Goal: Information Seeking & Learning: Learn about a topic

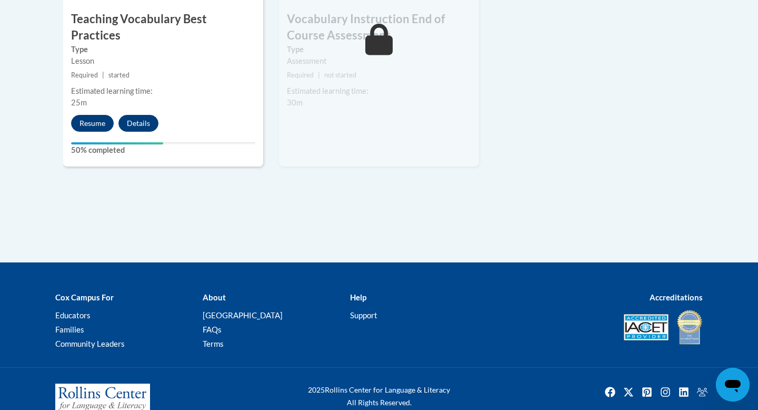
scroll to position [1341, 0]
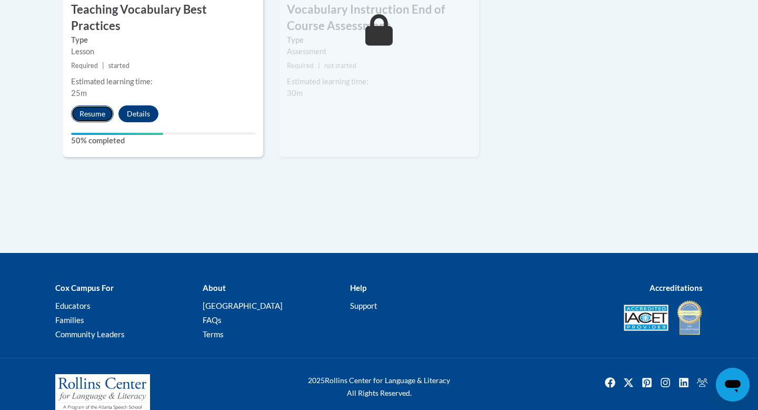
click at [97, 105] on button "Resume" at bounding box center [92, 113] width 43 height 17
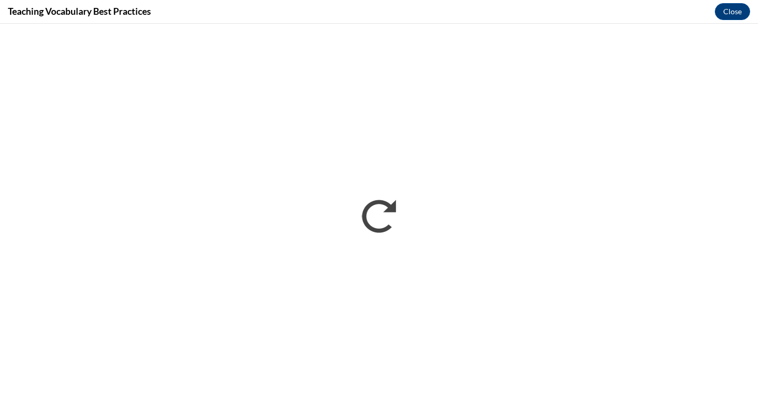
scroll to position [0, 0]
click at [722, 17] on button "Close" at bounding box center [732, 11] width 35 height 17
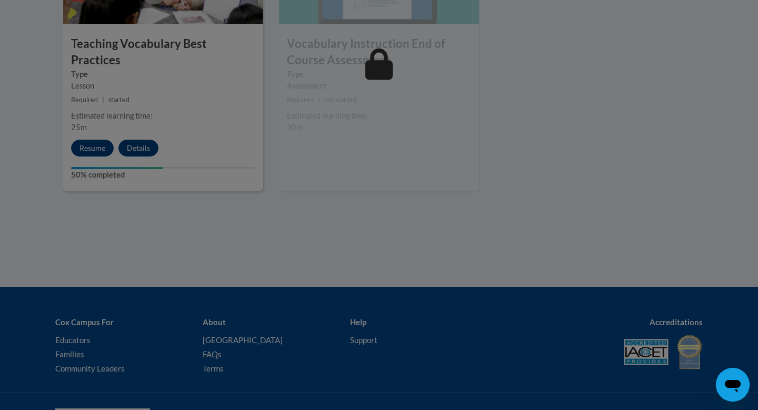
scroll to position [1304, 0]
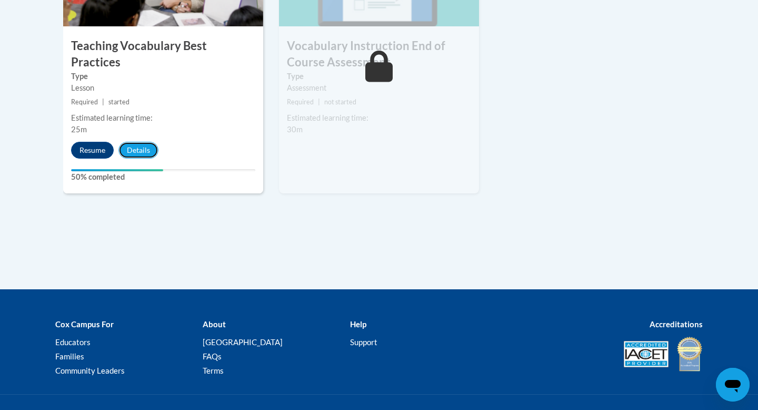
click at [138, 142] on button "Details" at bounding box center [138, 150] width 40 height 17
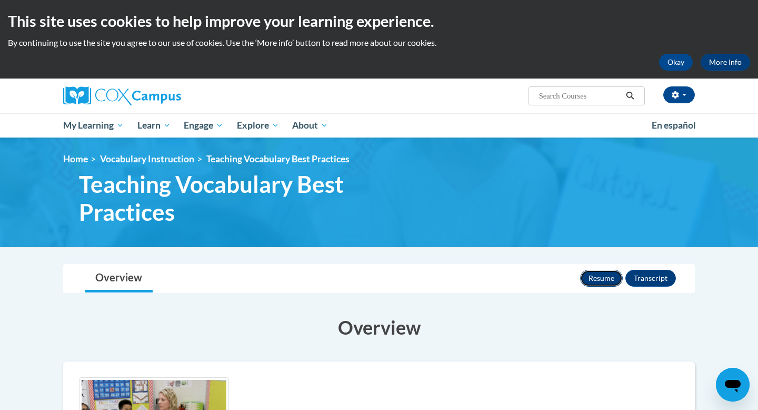
click at [601, 283] on button "Resume" at bounding box center [601, 278] width 43 height 17
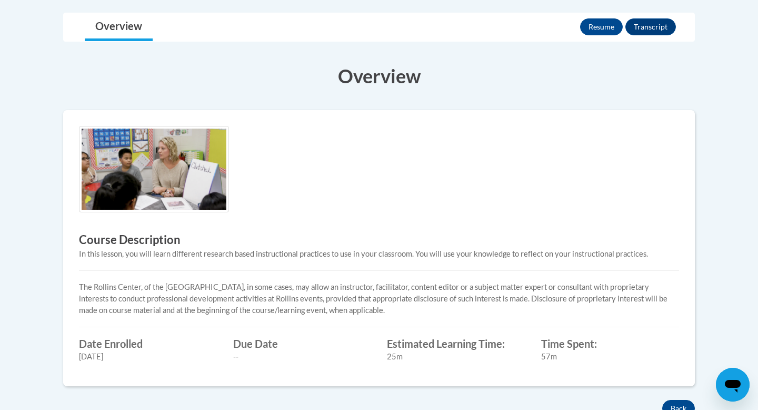
scroll to position [219, 0]
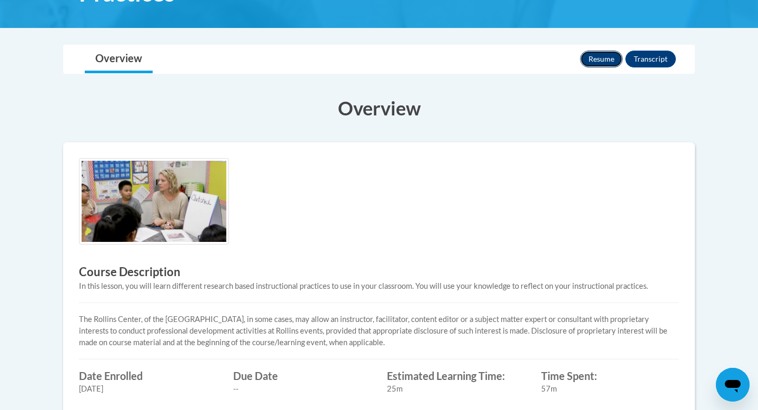
click at [604, 59] on button "Resume" at bounding box center [601, 59] width 43 height 17
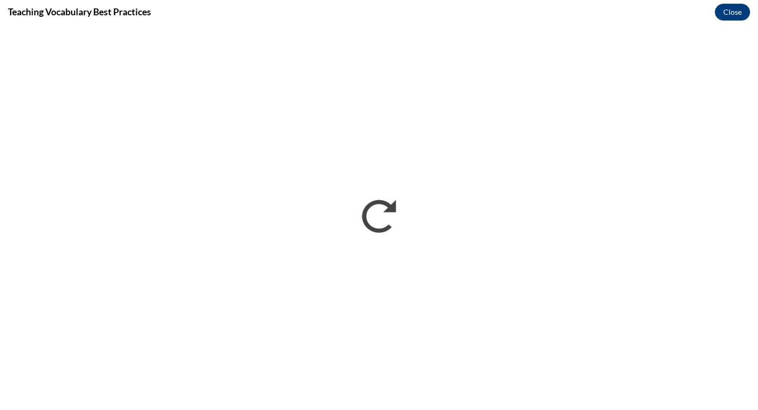
scroll to position [0, 0]
click at [736, 18] on button "Close" at bounding box center [732, 12] width 35 height 17
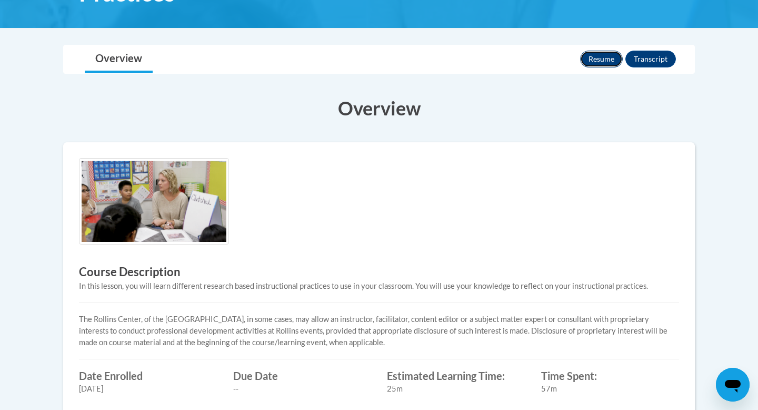
click at [605, 60] on button "Resume" at bounding box center [601, 59] width 43 height 17
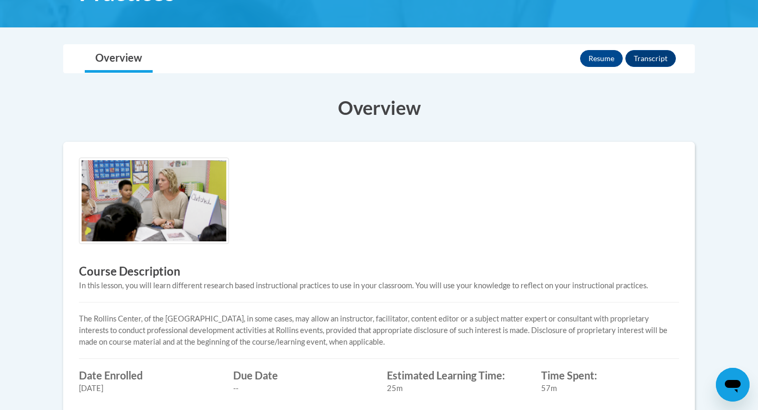
scroll to position [214, 0]
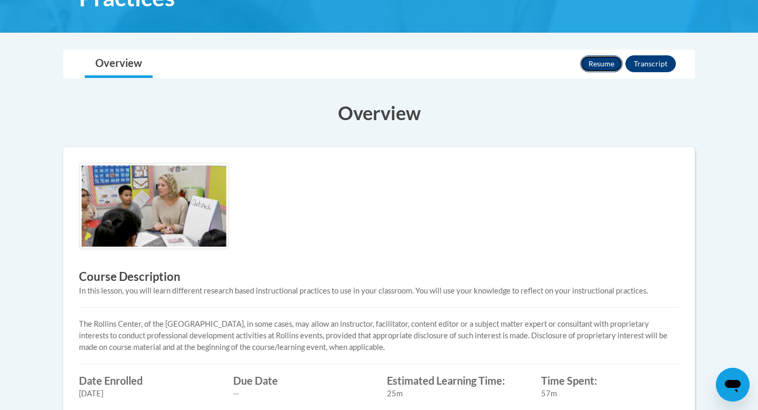
click at [601, 59] on button "Resume" at bounding box center [601, 63] width 43 height 17
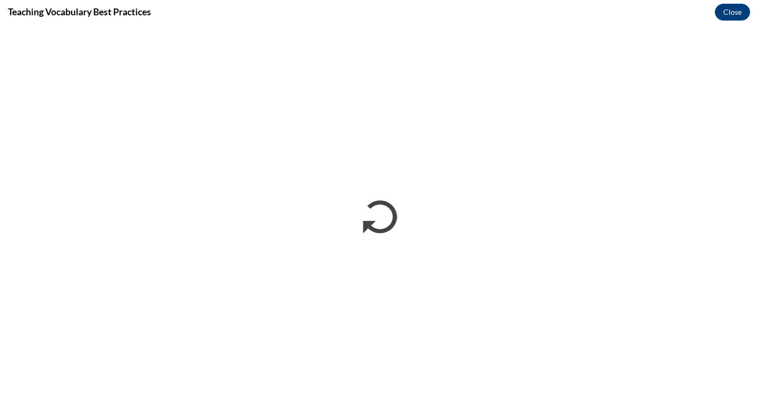
scroll to position [0, 0]
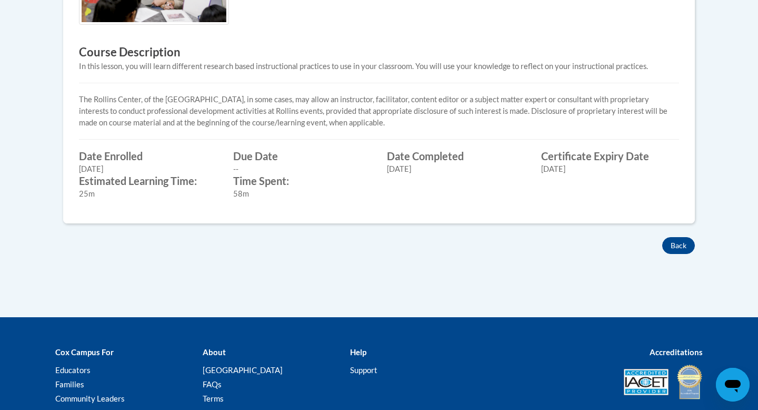
scroll to position [488, 0]
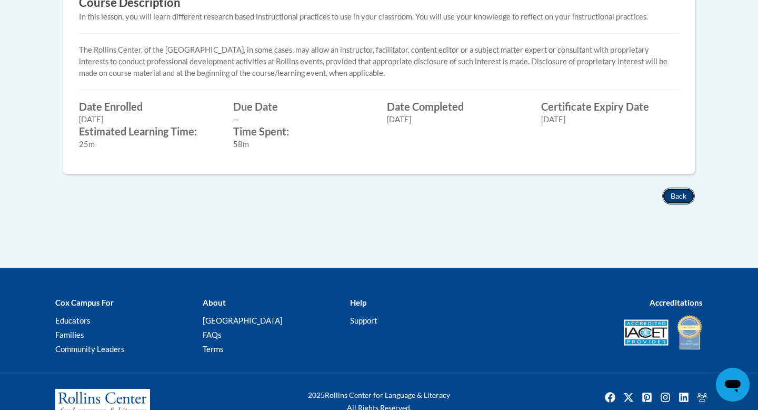
click at [682, 194] on button "Back" at bounding box center [678, 195] width 33 height 17
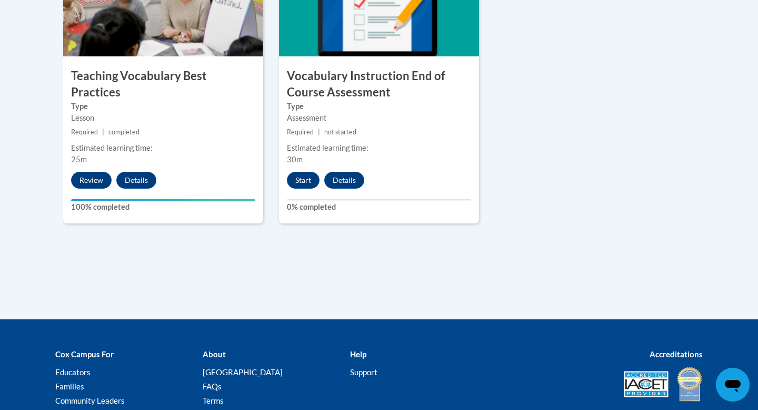
scroll to position [1272, 0]
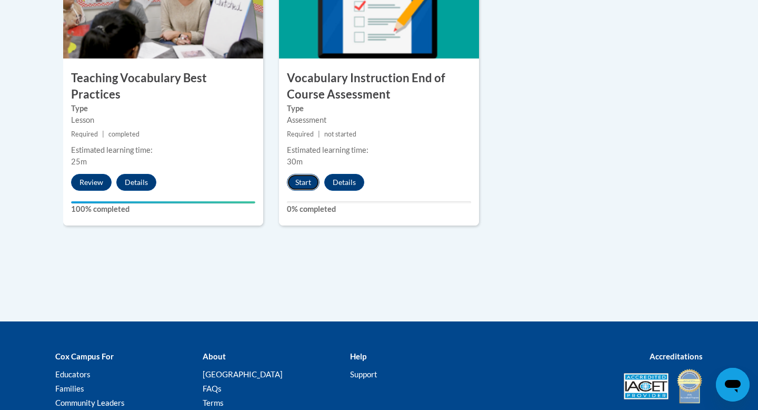
click at [299, 187] on button "Start" at bounding box center [303, 182] width 33 height 17
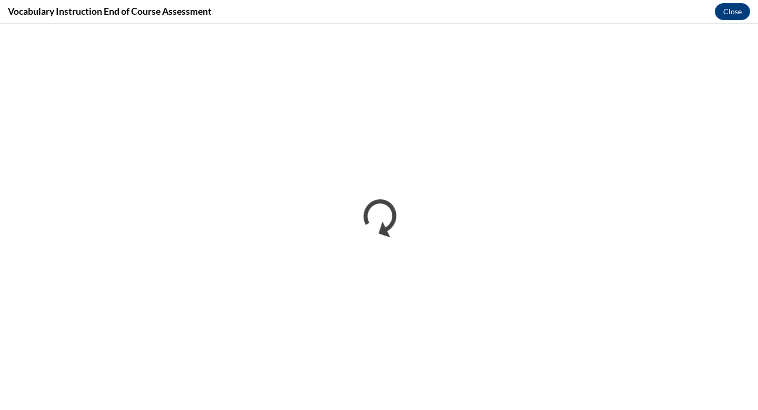
scroll to position [0, 0]
click at [724, 8] on button "Close" at bounding box center [732, 11] width 35 height 17
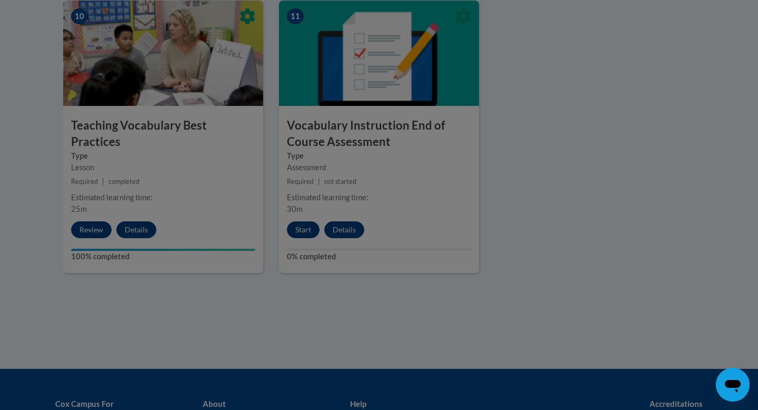
scroll to position [1207, 0]
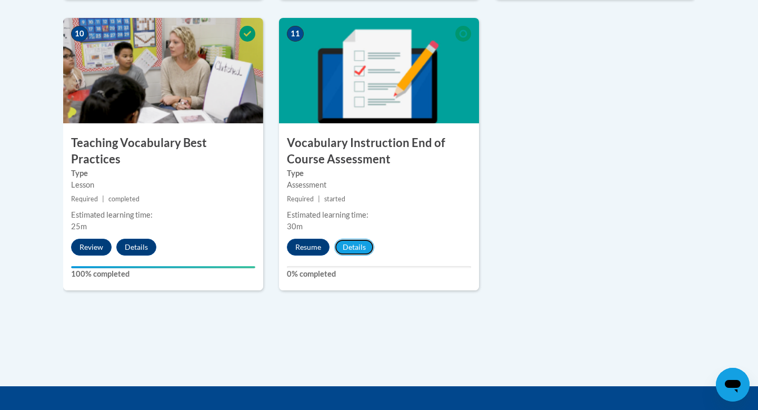
click at [350, 248] on button "Details" at bounding box center [354, 247] width 40 height 17
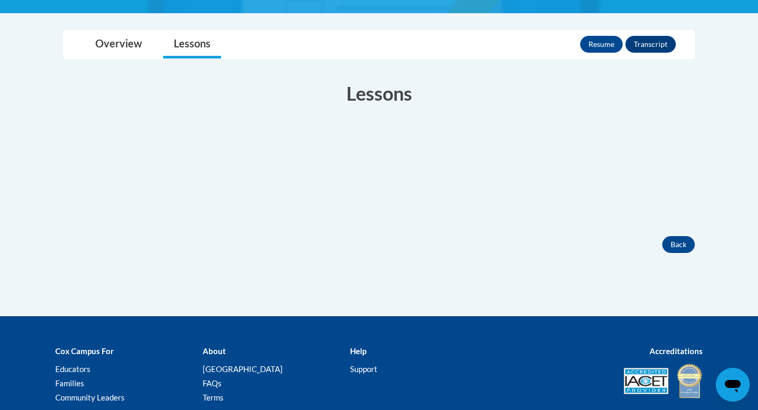
scroll to position [236, 0]
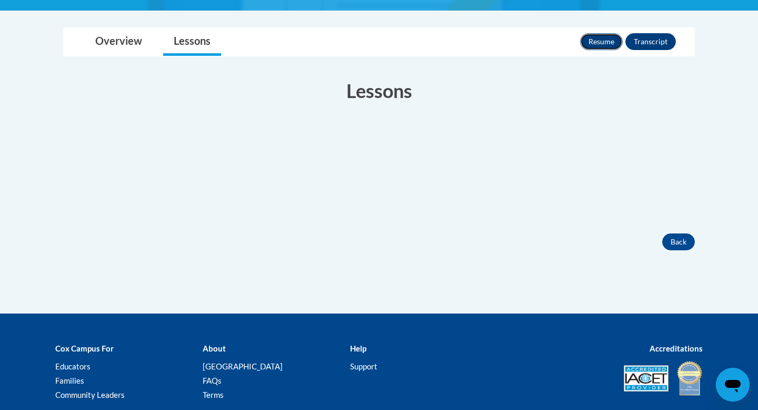
click at [589, 44] on button "Resume" at bounding box center [601, 41] width 43 height 17
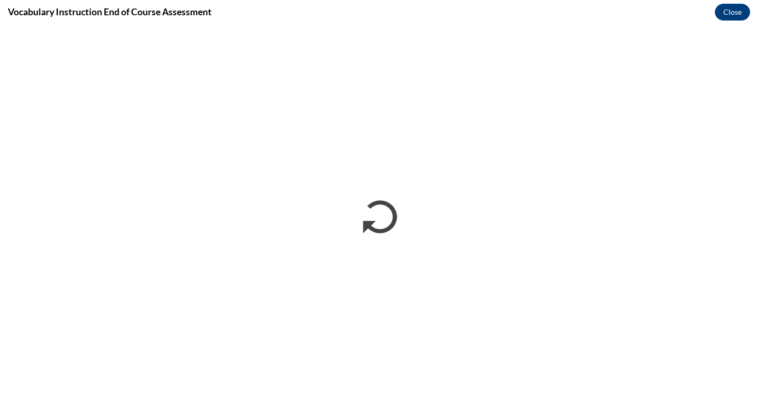
scroll to position [0, 0]
click at [721, 11] on button "Close" at bounding box center [732, 12] width 35 height 17
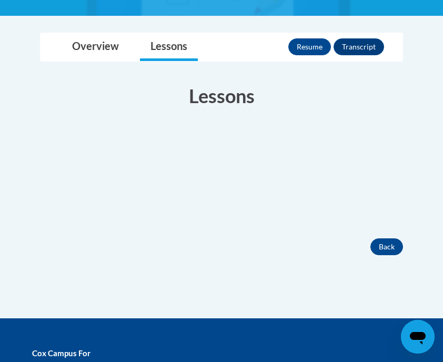
scroll to position [236, 0]
